Goal: Task Accomplishment & Management: Use online tool/utility

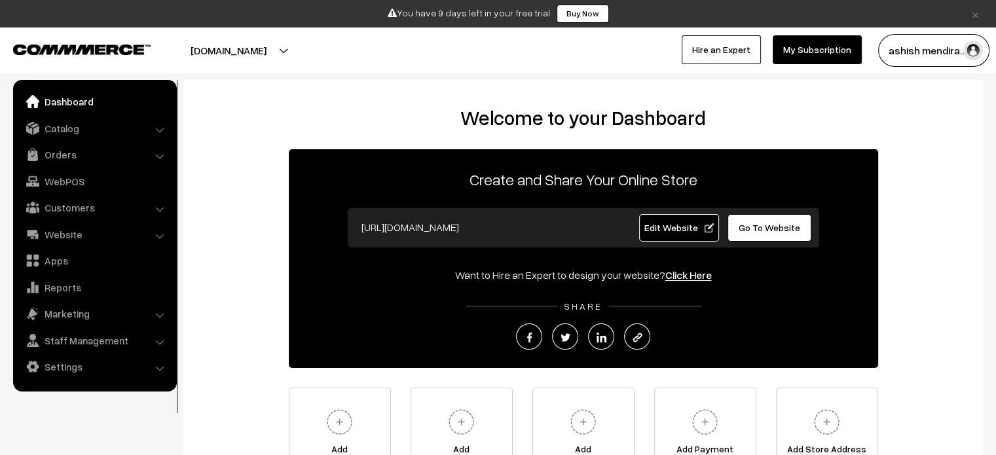
click at [663, 234] on link "Edit Website" at bounding box center [679, 227] width 80 height 27
click at [654, 220] on link "Edit Website" at bounding box center [679, 227] width 80 height 27
click at [54, 97] on link "Dashboard" at bounding box center [94, 102] width 156 height 24
click at [79, 238] on link "Website" at bounding box center [94, 235] width 156 height 24
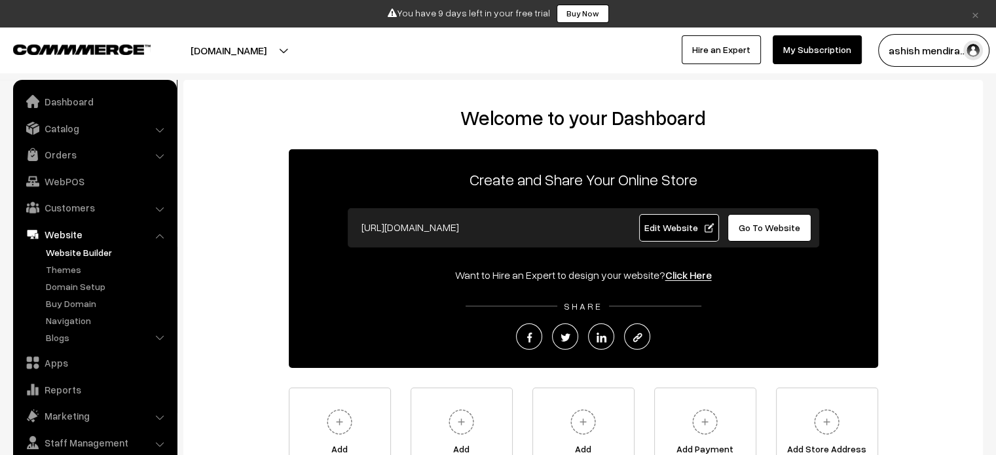
click at [74, 251] on link "Website Builder" at bounding box center [108, 253] width 130 height 14
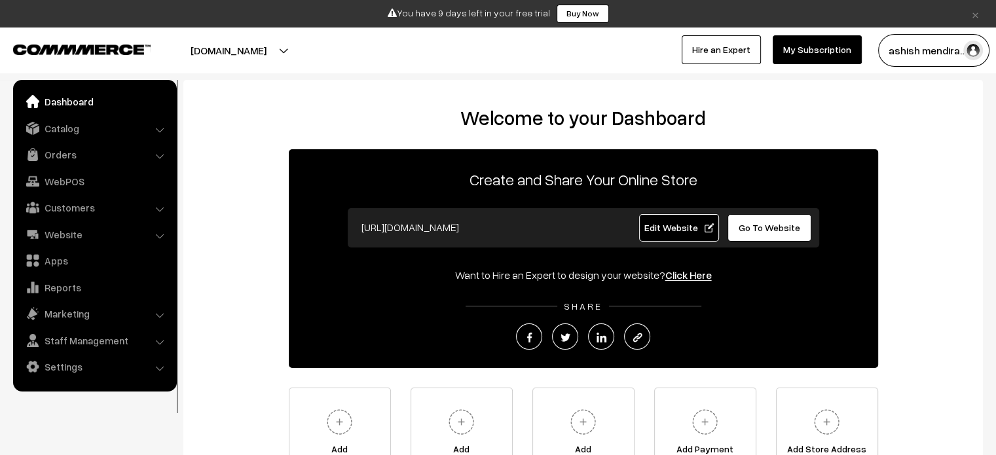
click at [680, 230] on span "Edit Website" at bounding box center [679, 227] width 70 height 11
click at [78, 230] on link "Website" at bounding box center [94, 235] width 156 height 24
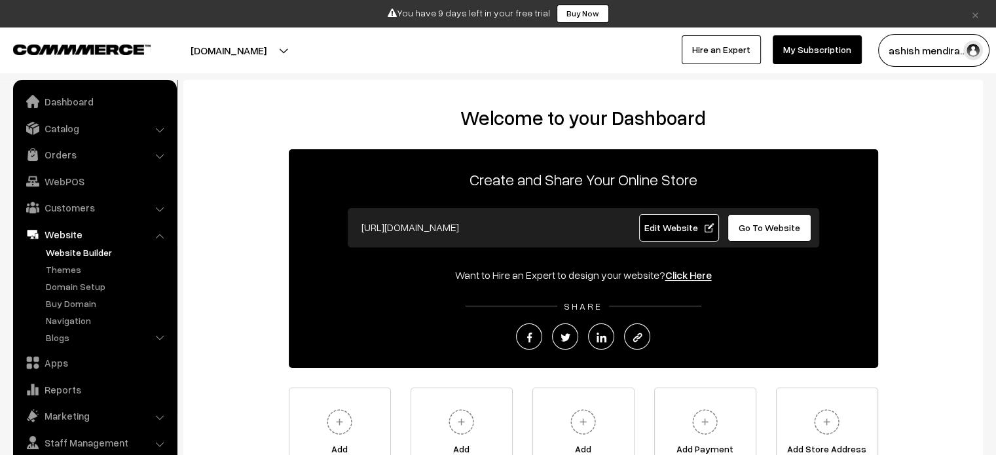
click at [81, 251] on link "Website Builder" at bounding box center [108, 253] width 130 height 14
